Goal: Register for event/course

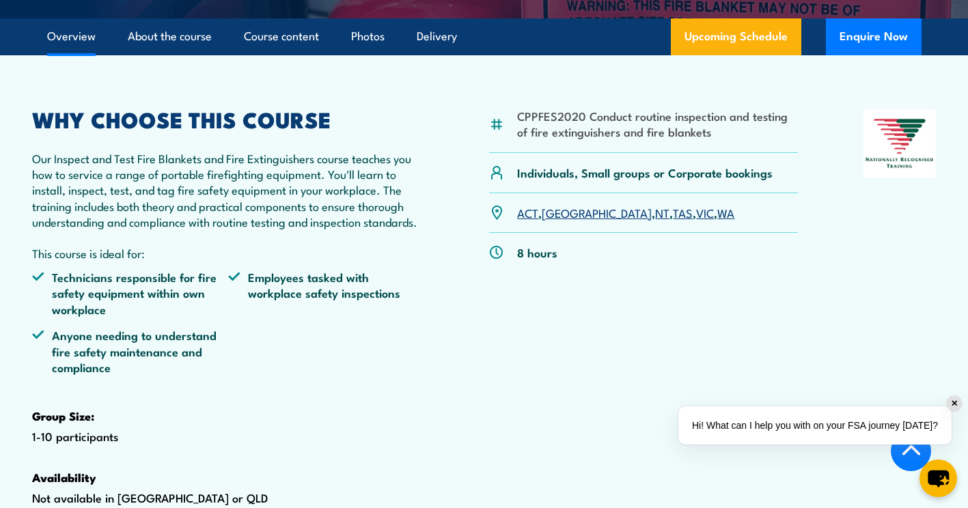
scroll to position [410, 0]
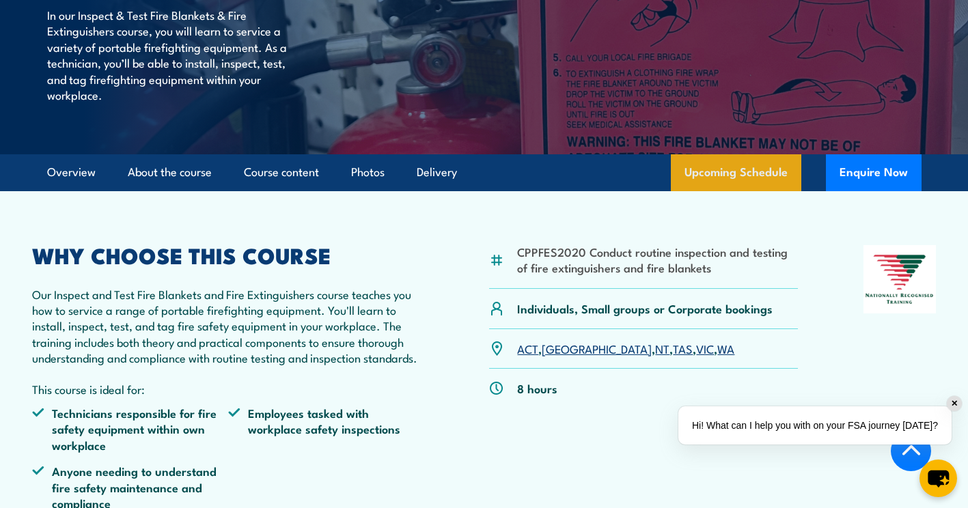
click at [747, 191] on link "Upcoming Schedule" at bounding box center [736, 172] width 131 height 37
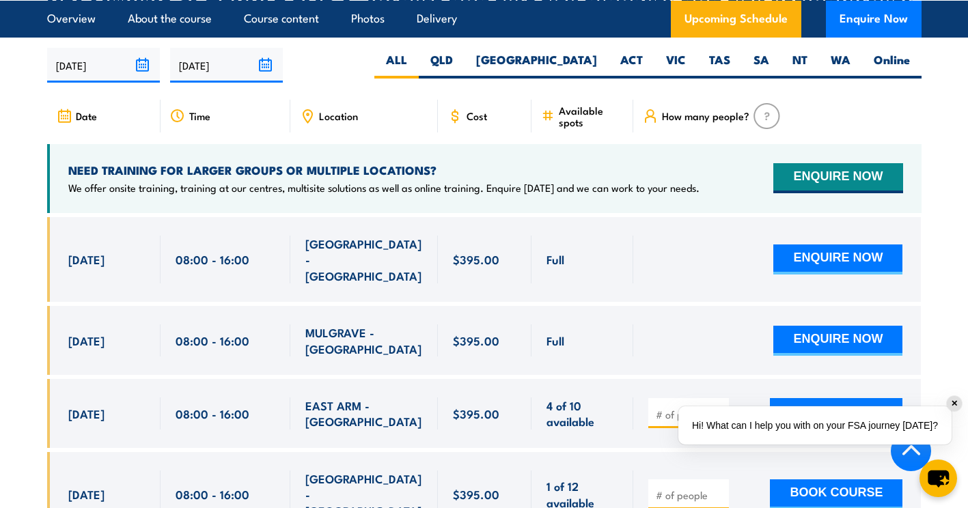
scroll to position [2524, 0]
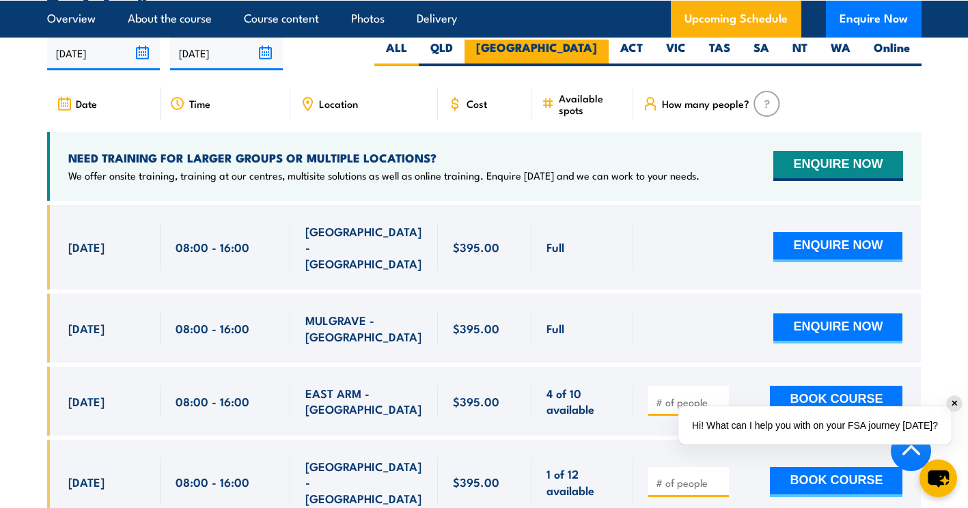
click at [588, 66] on label "[GEOGRAPHIC_DATA]" at bounding box center [537, 53] width 144 height 27
click at [597, 49] on input "[GEOGRAPHIC_DATA]" at bounding box center [601, 44] width 9 height 9
radio input "true"
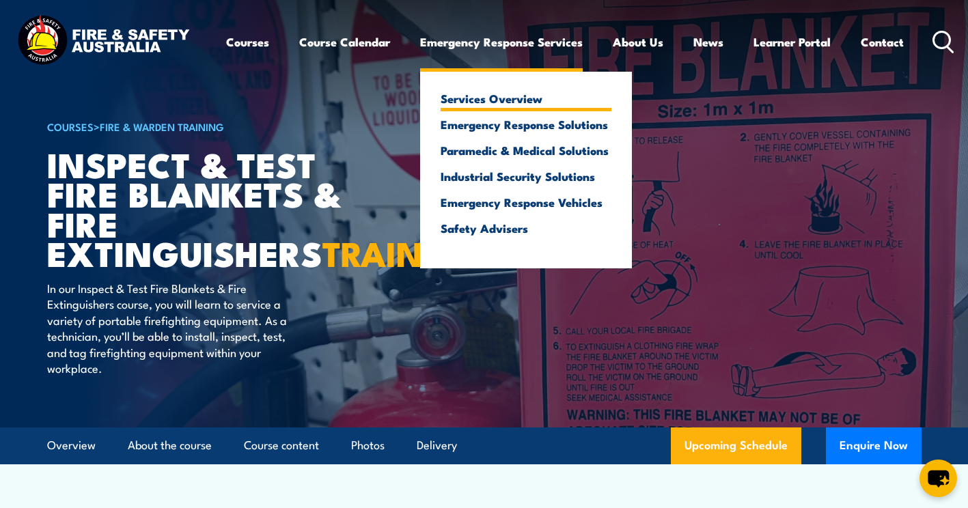
click at [506, 101] on link "Services Overview" at bounding box center [526, 98] width 171 height 12
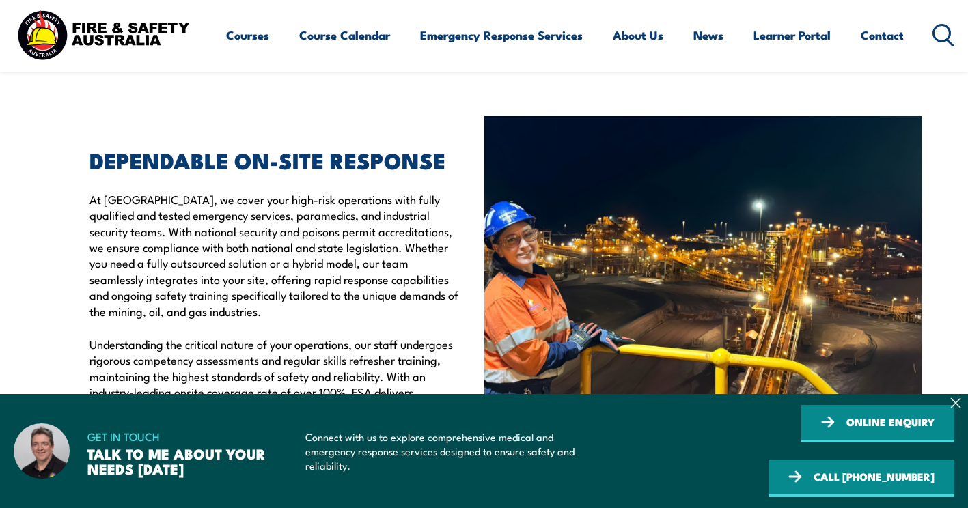
scroll to position [478, 0]
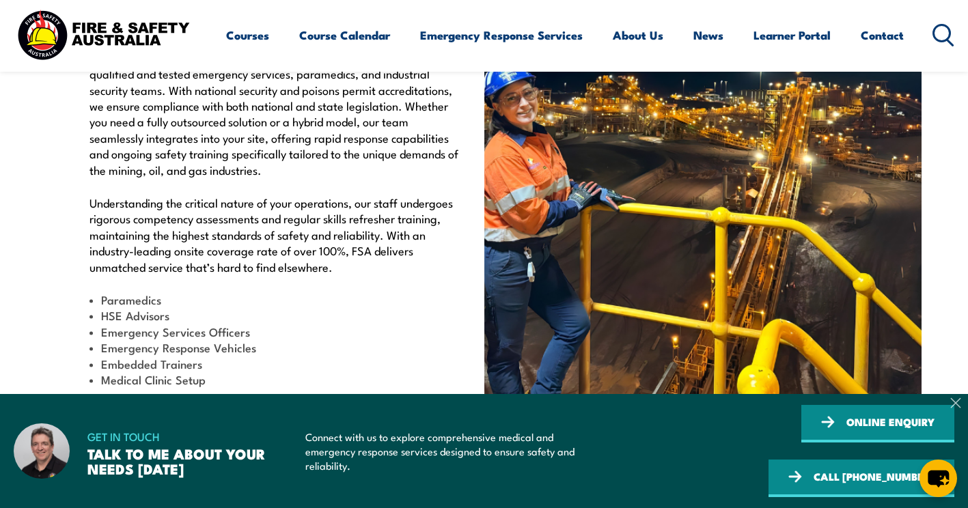
click at [952, 409] on icon at bounding box center [955, 403] width 11 height 11
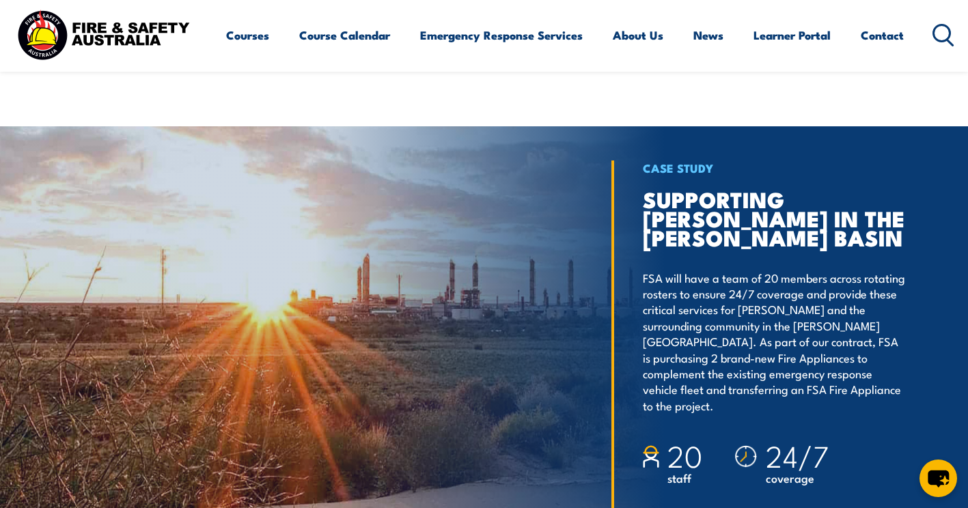
scroll to position [2050, 0]
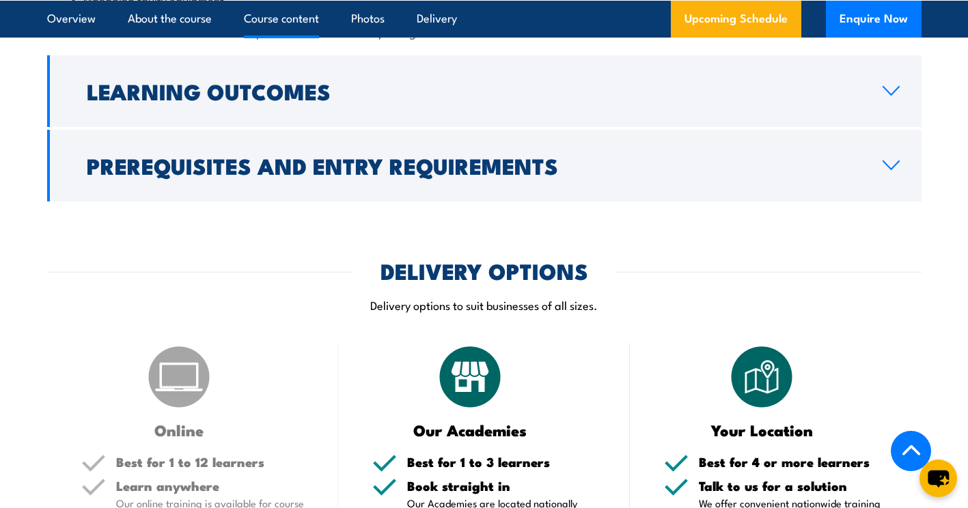
scroll to position [1708, 0]
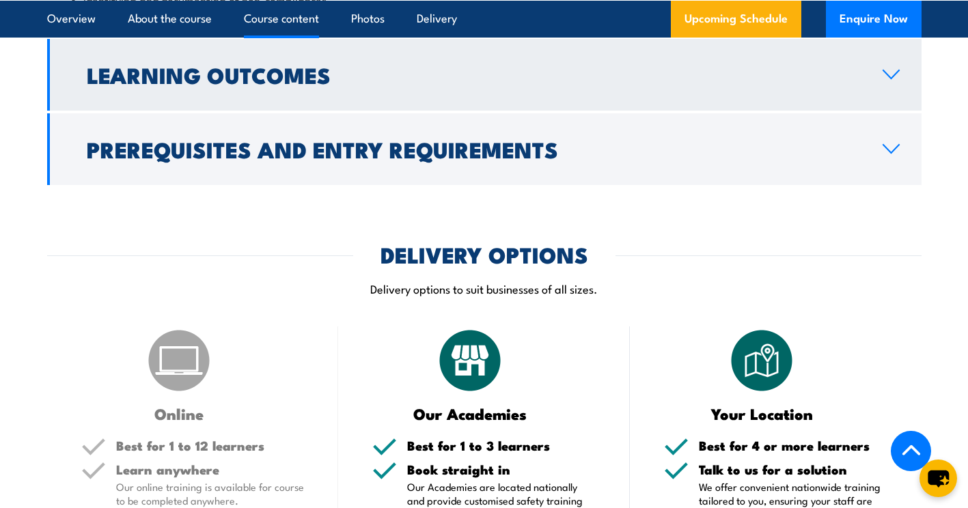
click at [566, 107] on link "Learning Outcomes" at bounding box center [484, 75] width 875 height 72
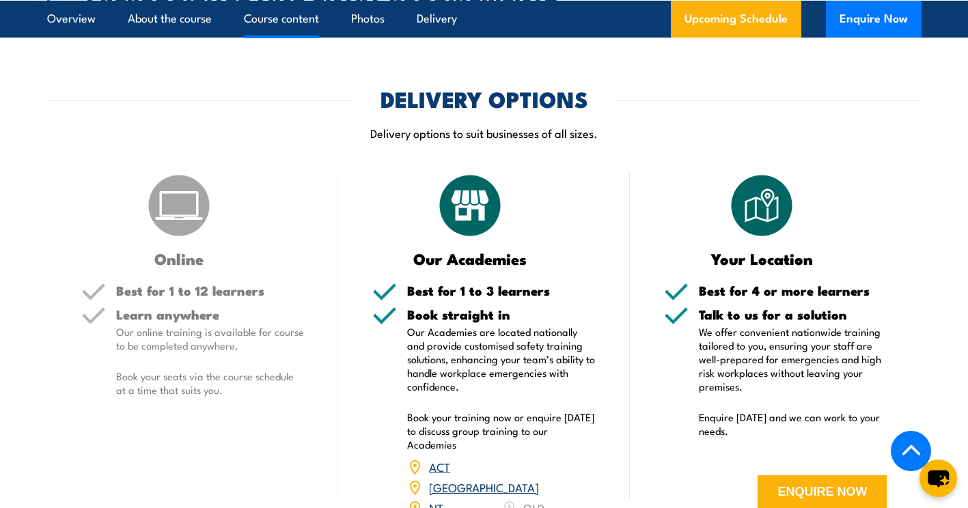
scroll to position [1512, 0]
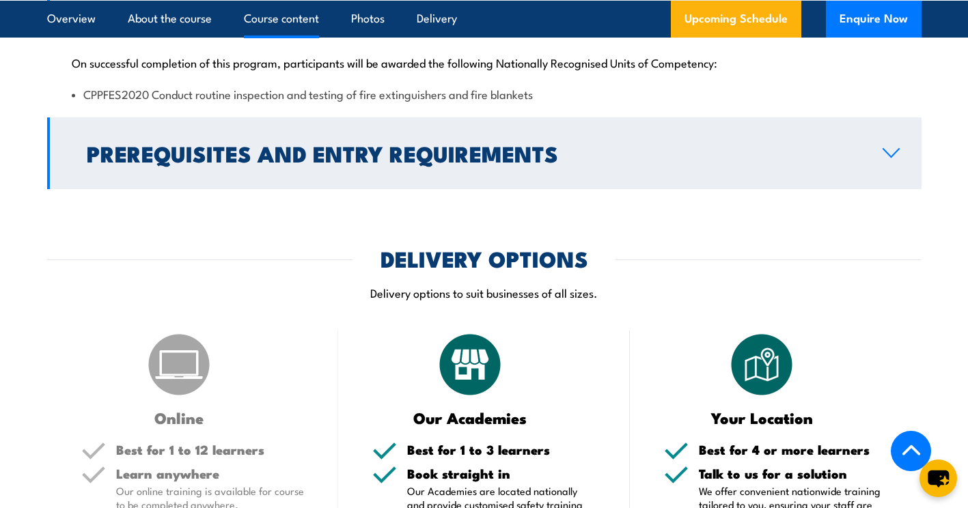
click at [608, 180] on link "Prerequisites and Entry Requirements" at bounding box center [484, 154] width 875 height 72
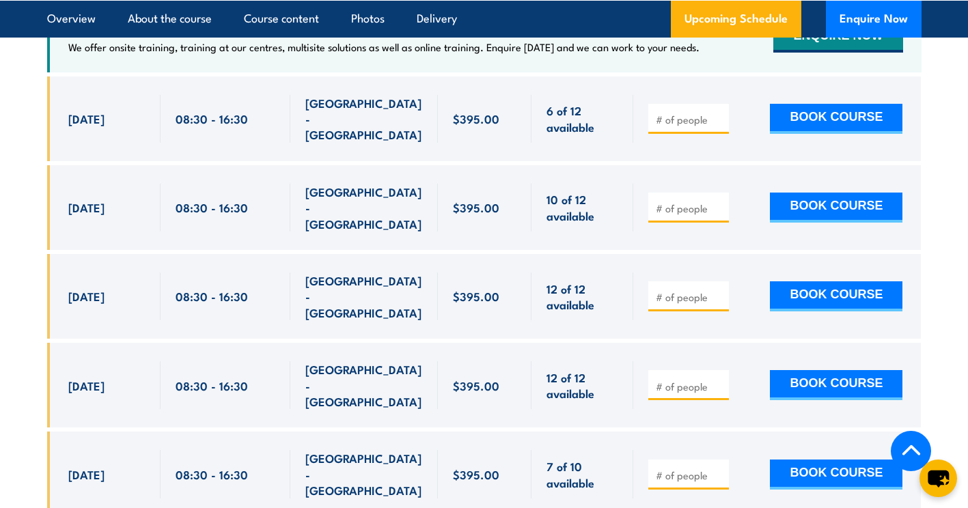
scroll to position [2706, 0]
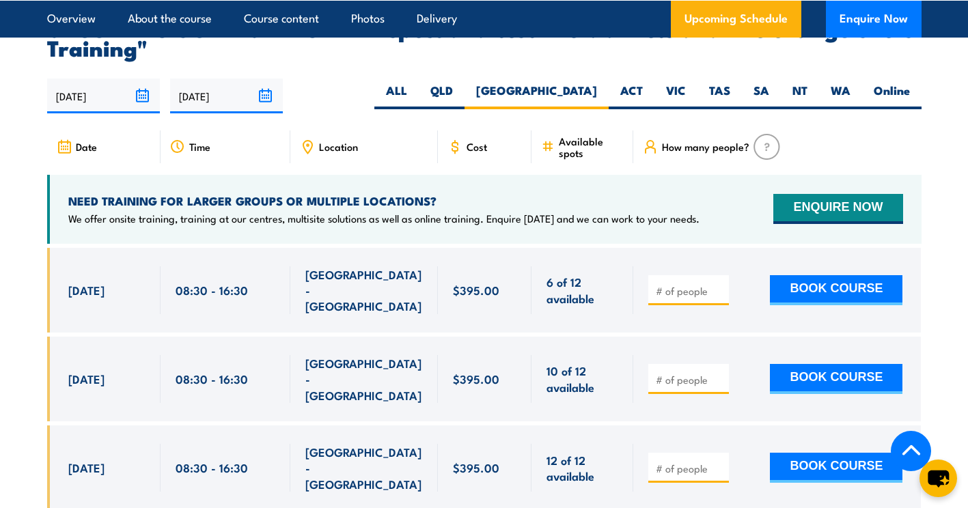
drag, startPoint x: 496, startPoint y: 326, endPoint x: 3, endPoint y: 316, distance: 493.4
drag, startPoint x: 3, startPoint y: 316, endPoint x: 23, endPoint y: 129, distance: 187.7
click at [24, 128] on section "UPCOMING SCHEDULE FOR - "Inspect and test fire blankets and fire extinguishers …" at bounding box center [484, 363] width 968 height 691
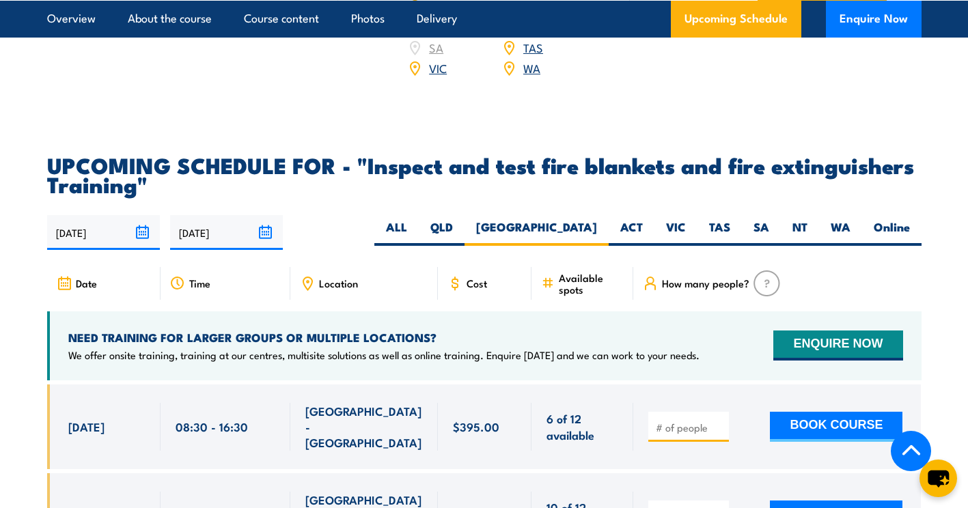
scroll to position [2774, 0]
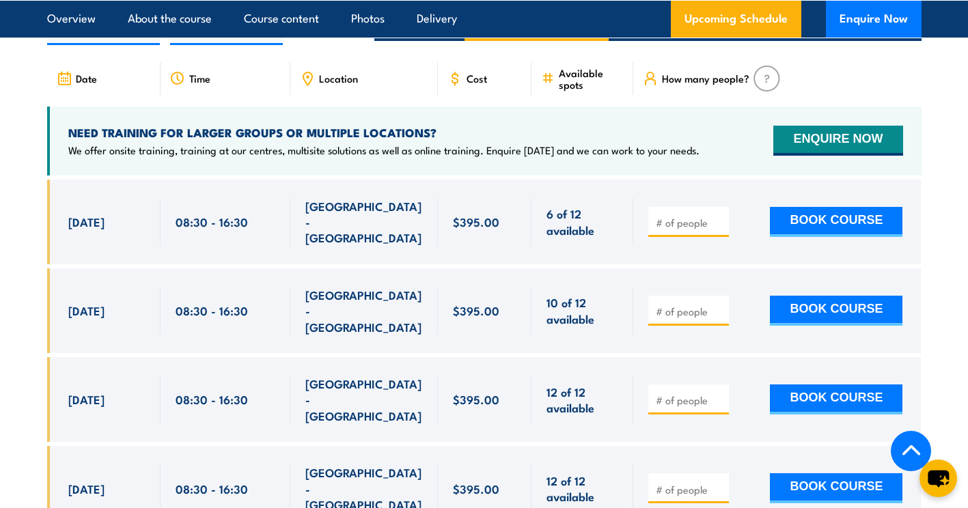
drag, startPoint x: 137, startPoint y: 259, endPoint x: 68, endPoint y: 260, distance: 69.7
click at [68, 246] on div "[DATE]" at bounding box center [106, 222] width 77 height 48
